Goal: Check status: Check status

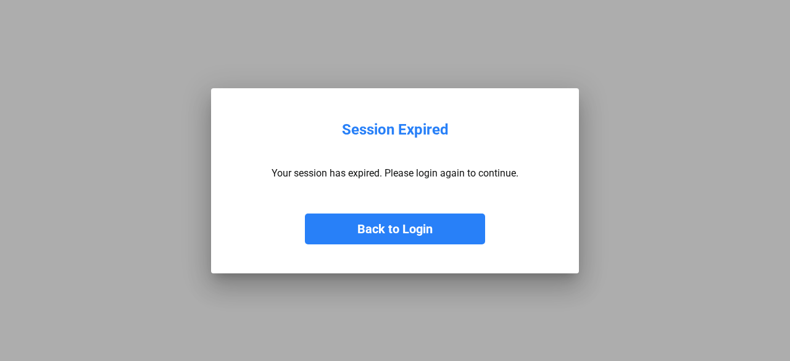
click at [416, 224] on button "Back to Login" at bounding box center [395, 228] width 180 height 31
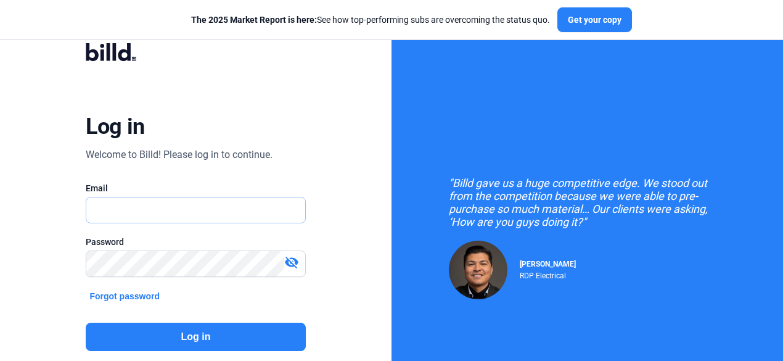
type input "[EMAIL_ADDRESS][DOMAIN_NAME]"
click at [212, 329] on button "Log in" at bounding box center [196, 337] width 220 height 28
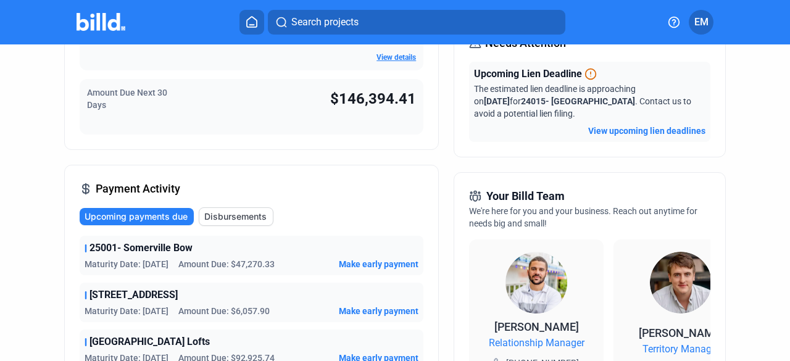
scroll to position [370, 0]
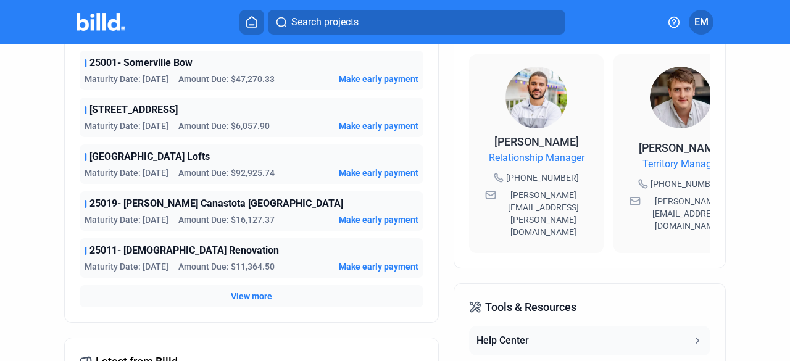
click at [234, 291] on span "View more" at bounding box center [251, 296] width 41 height 12
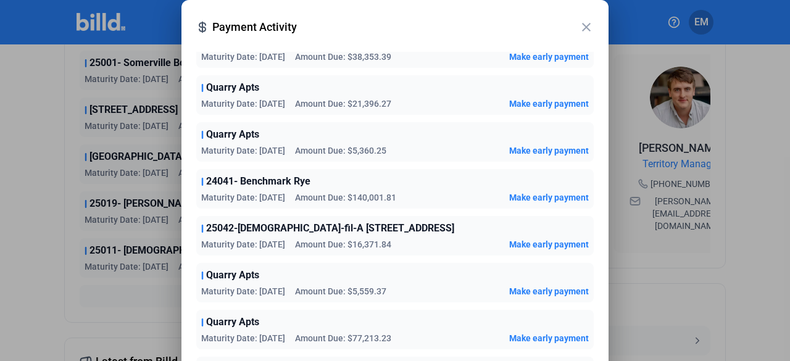
scroll to position [709, 0]
click at [589, 27] on mat-icon "close" at bounding box center [586, 27] width 15 height 15
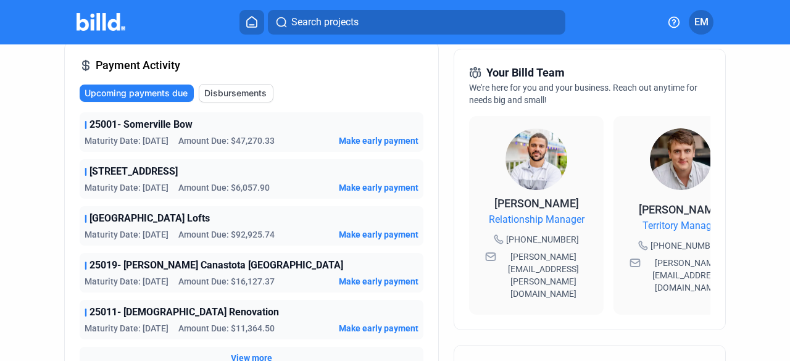
scroll to position [370, 0]
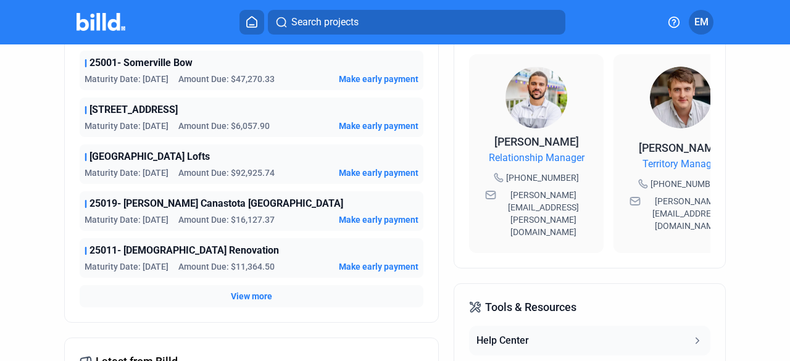
click at [250, 292] on span "View more" at bounding box center [251, 296] width 41 height 12
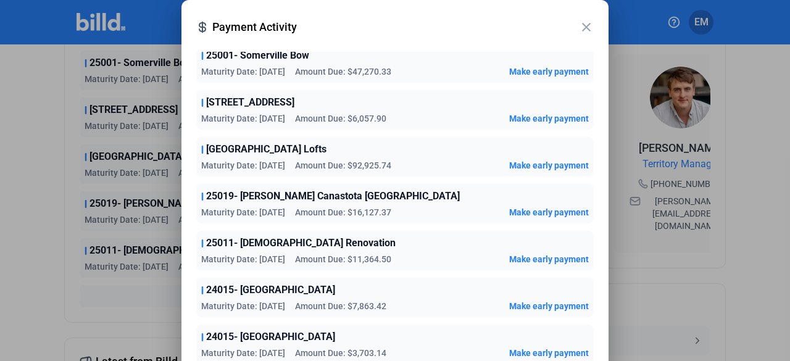
scroll to position [0, 0]
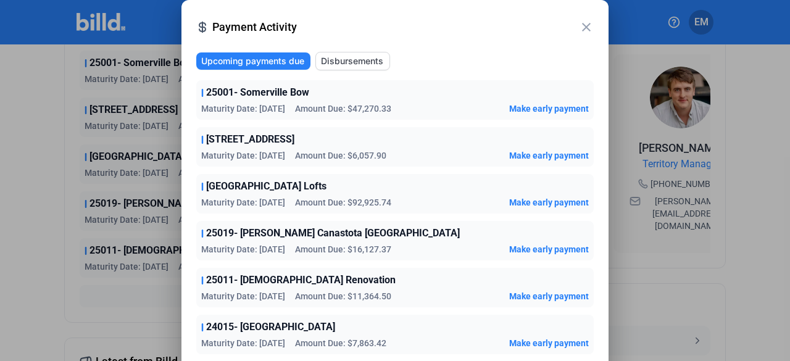
click at [584, 27] on mat-icon "close" at bounding box center [586, 27] width 15 height 15
